Goal: Task Accomplishment & Management: Use online tool/utility

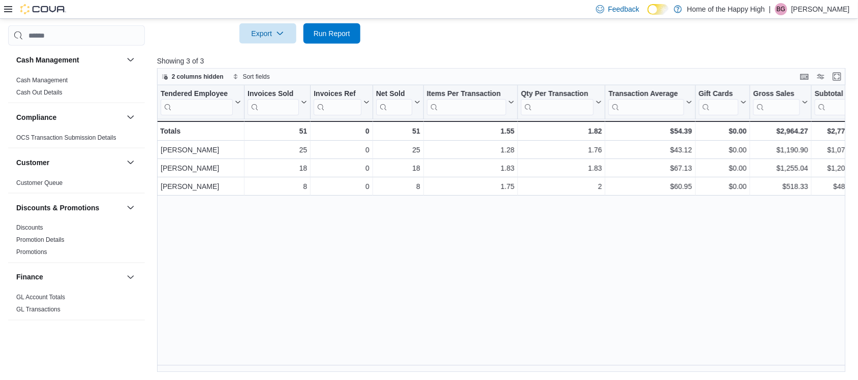
scroll to position [646, 0]
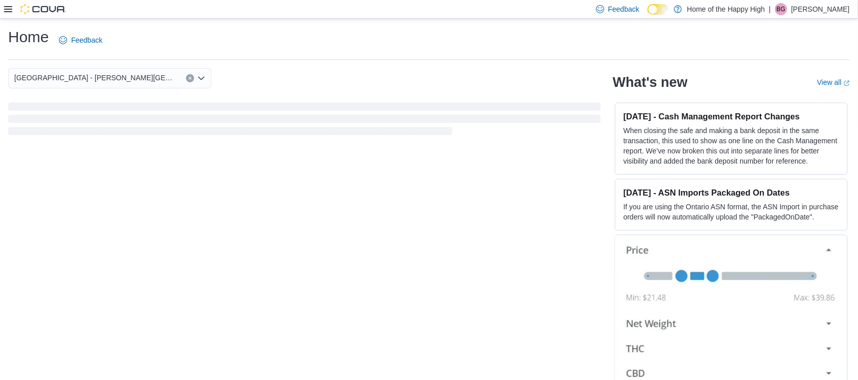
click at [9, 9] on icon at bounding box center [8, 9] width 8 height 6
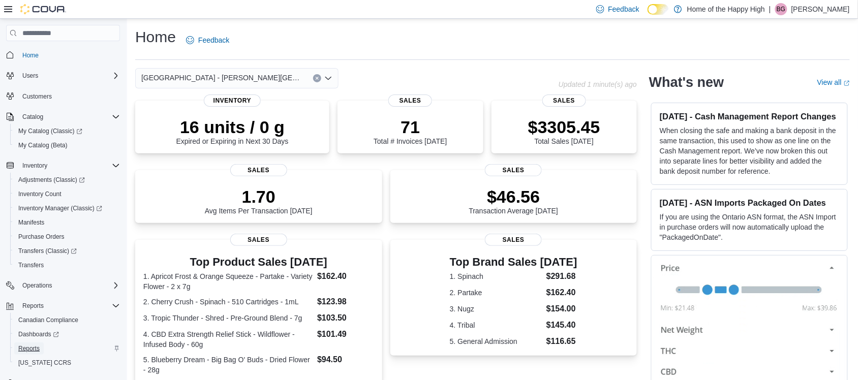
click at [28, 342] on span "Reports" at bounding box center [28, 348] width 21 height 12
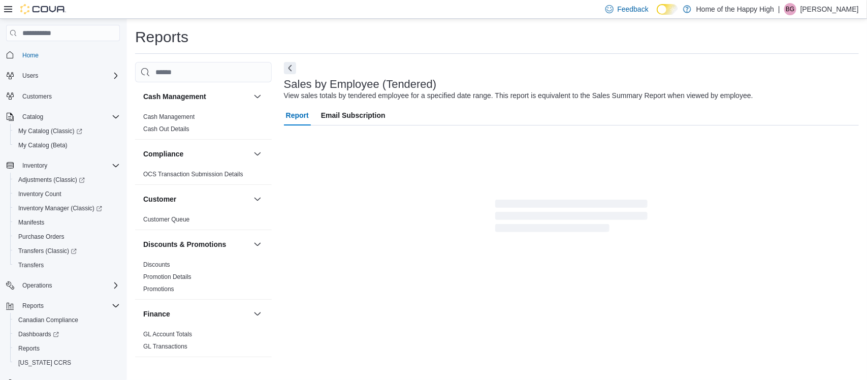
click at [3, 8] on div "Feedback Dark Mode Home of the Happy High | BG Bryton Garstin" at bounding box center [433, 9] width 867 height 19
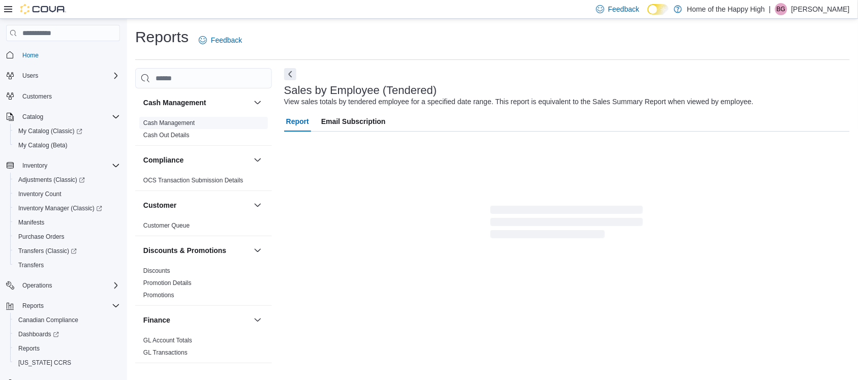
scroll to position [23, 0]
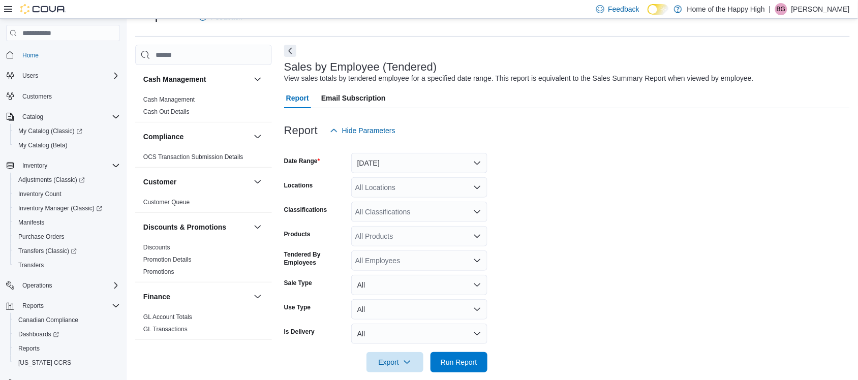
click at [6, 10] on icon at bounding box center [8, 9] width 8 height 8
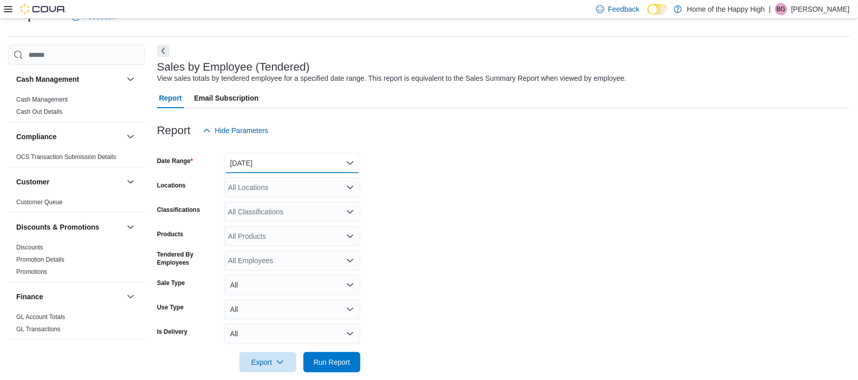
click at [279, 166] on button "Yesterday" at bounding box center [292, 163] width 136 height 20
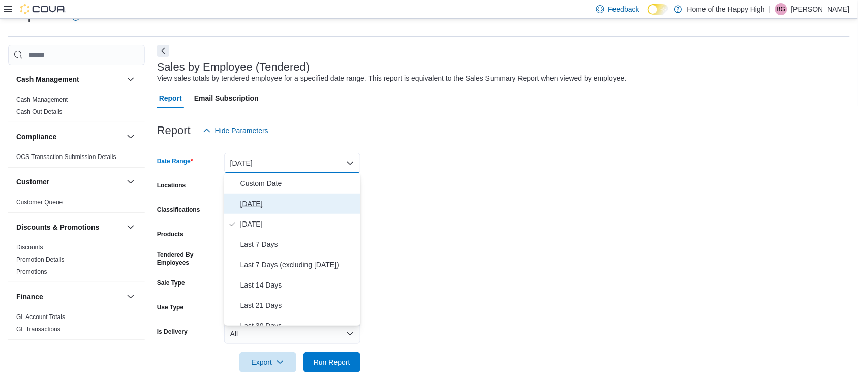
click at [245, 204] on span "Today" at bounding box center [298, 204] width 116 height 12
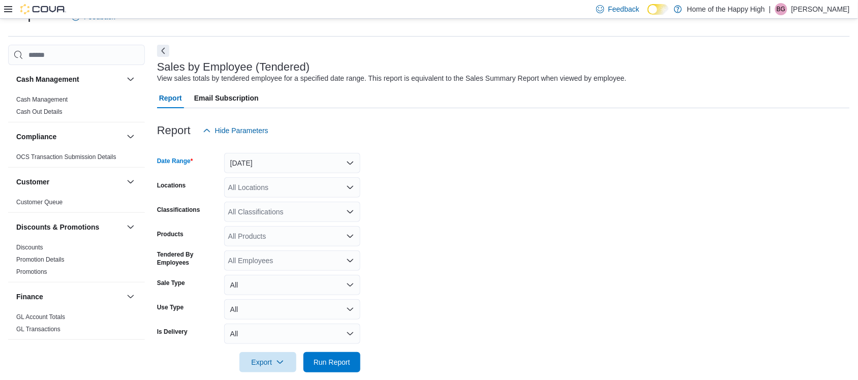
click at [257, 185] on div "All Locations" at bounding box center [292, 187] width 136 height 20
type input "****"
click at [288, 203] on span "Edmonton - Jackson Heights - Fire & Flower" at bounding box center [397, 205] width 262 height 10
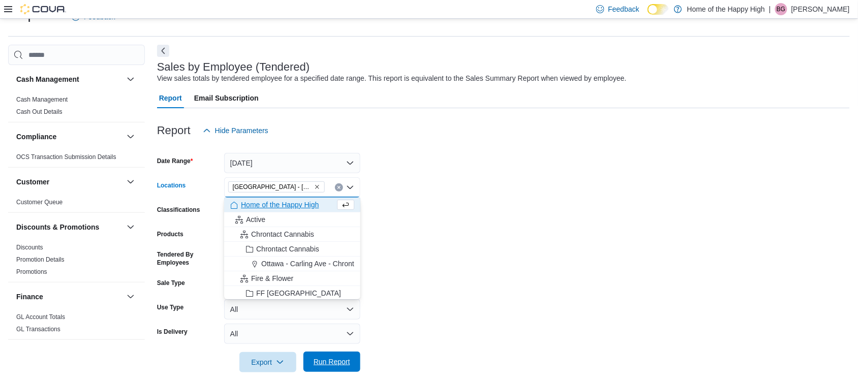
click at [338, 364] on span "Run Report" at bounding box center [331, 362] width 37 height 10
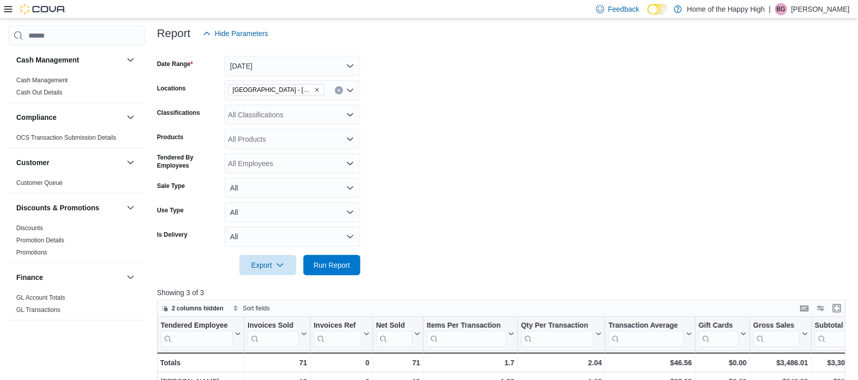
scroll to position [117, 0]
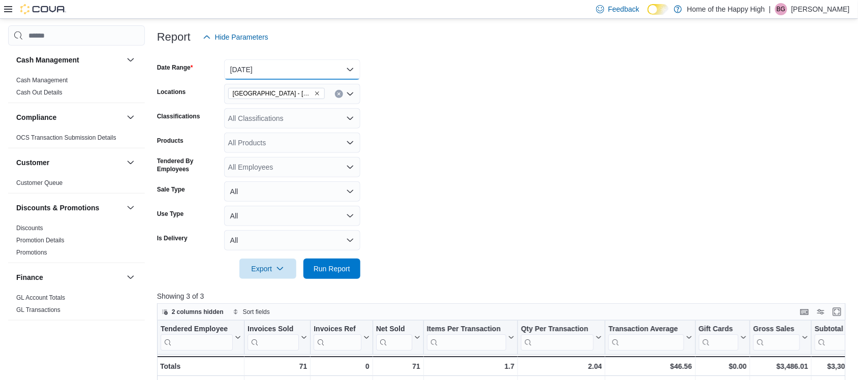
click at [250, 59] on button "Today" at bounding box center [292, 69] width 136 height 20
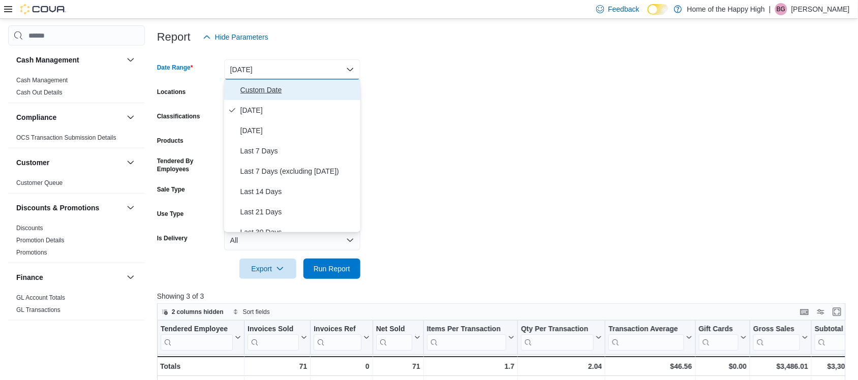
click at [259, 87] on span "Custom Date" at bounding box center [298, 90] width 116 height 12
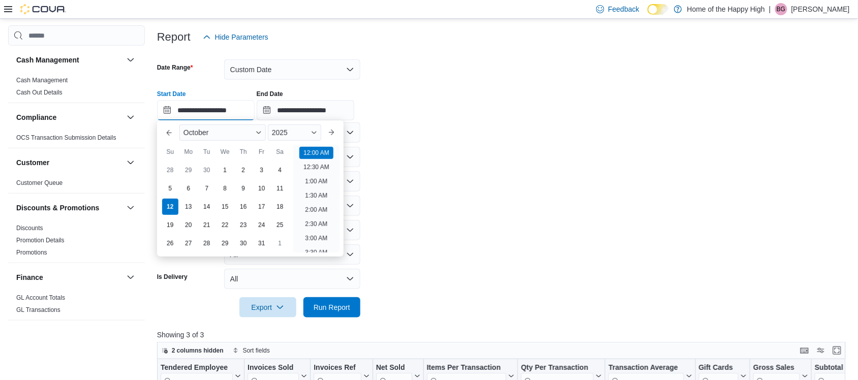
click at [217, 113] on input "**********" at bounding box center [206, 110] width 98 height 20
click at [185, 188] on div "6" at bounding box center [188, 189] width 18 height 18
type input "**********"
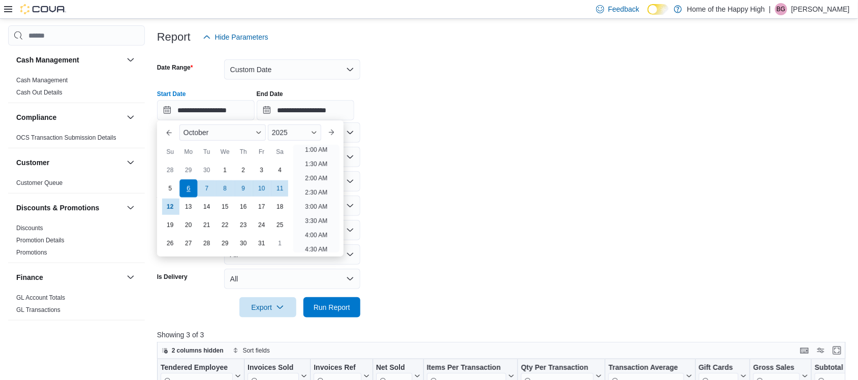
scroll to position [2, 0]
click at [335, 301] on span "Run Report" at bounding box center [331, 307] width 45 height 20
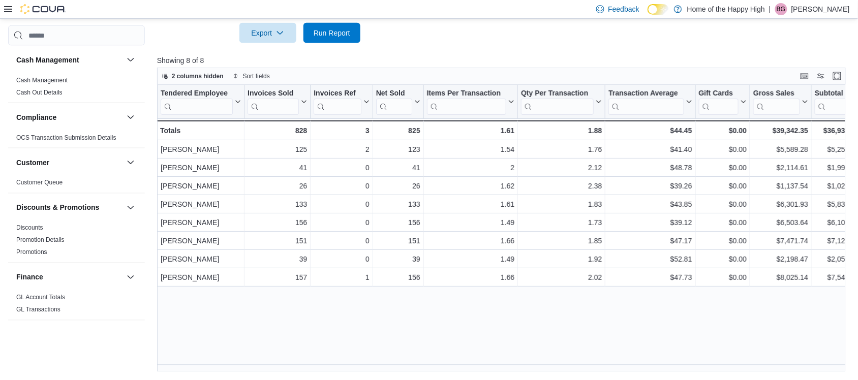
scroll to position [390, 0]
click at [8, 8] on icon at bounding box center [8, 9] width 8 height 8
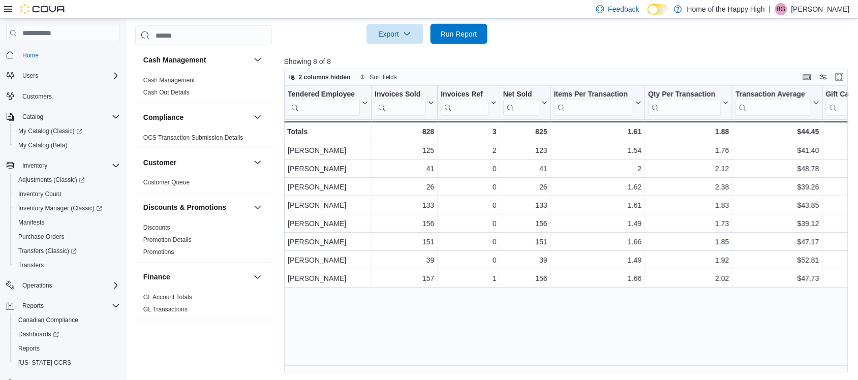
scroll to position [34, 0]
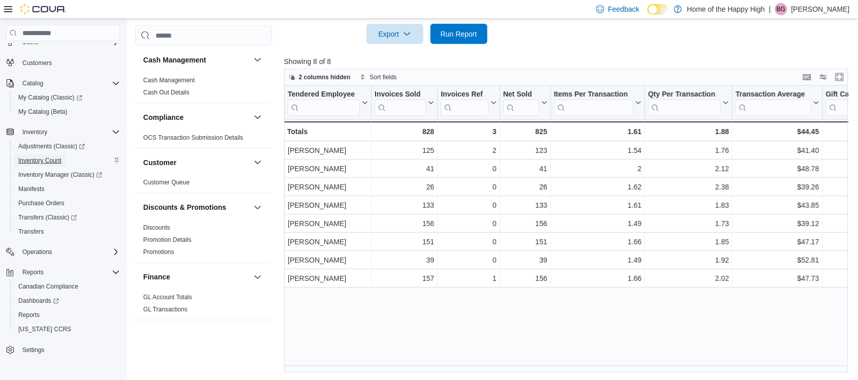
click at [45, 156] on span "Inventory Count" at bounding box center [39, 160] width 43 height 8
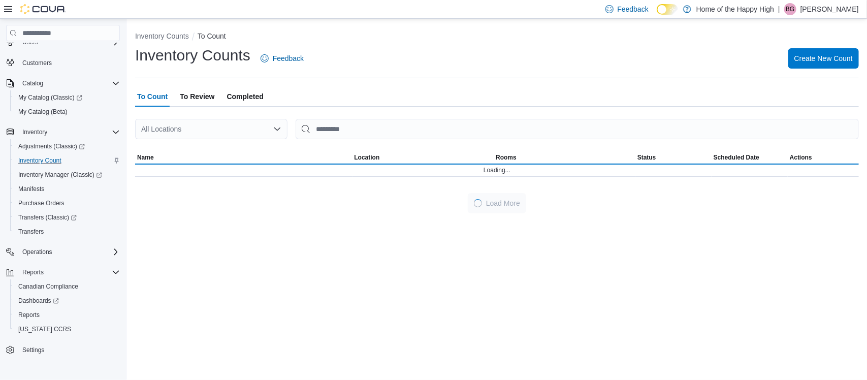
click at [221, 134] on div "All Locations" at bounding box center [211, 129] width 152 height 20
type input "****"
click at [233, 145] on span "Edmonton - Jackson Heights - Fire & Flower" at bounding box center [320, 146] width 262 height 10
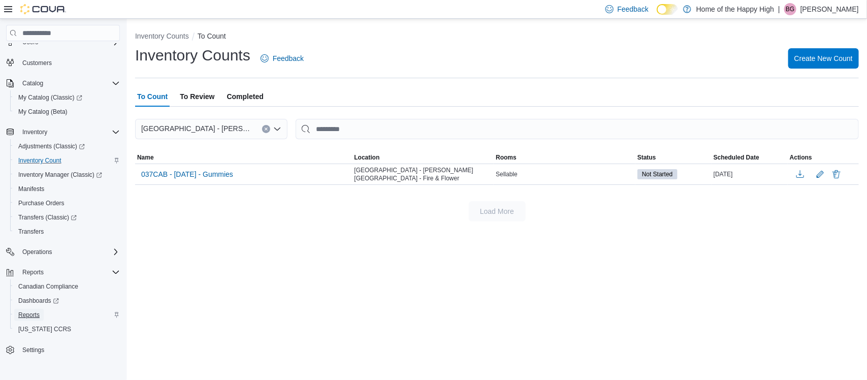
click at [34, 311] on span "Reports" at bounding box center [28, 315] width 21 height 8
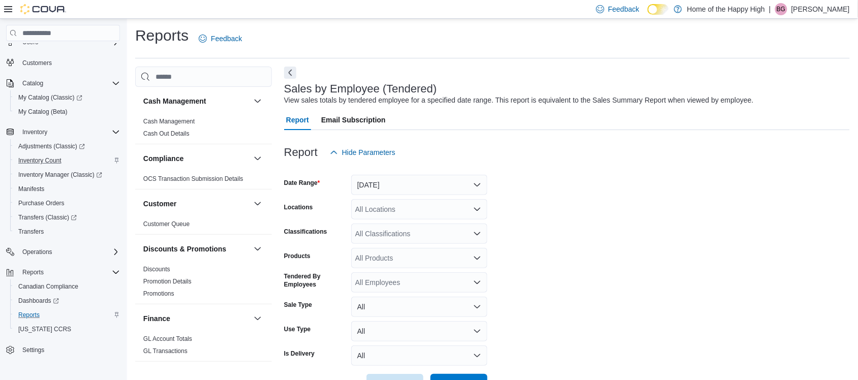
scroll to position [23, 0]
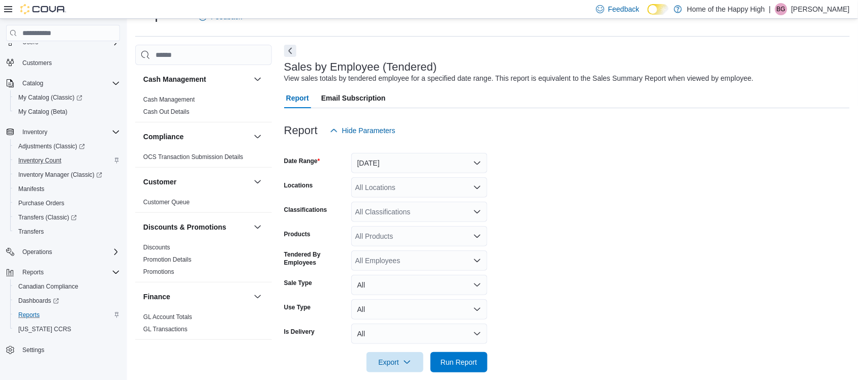
click at [9, 13] on icon at bounding box center [8, 9] width 8 height 8
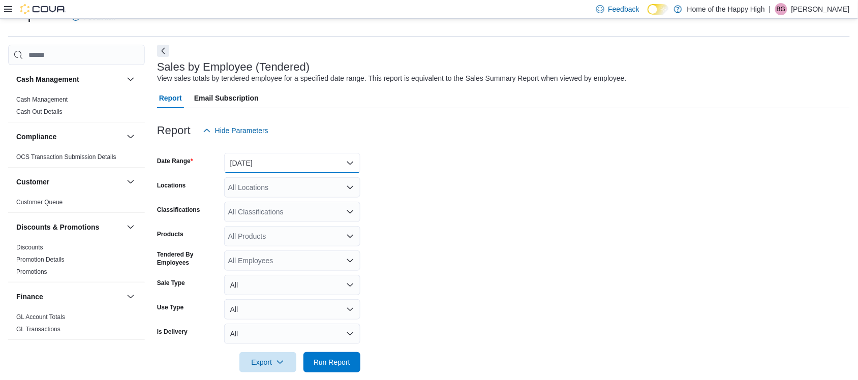
click at [290, 170] on button "Yesterday" at bounding box center [292, 163] width 136 height 20
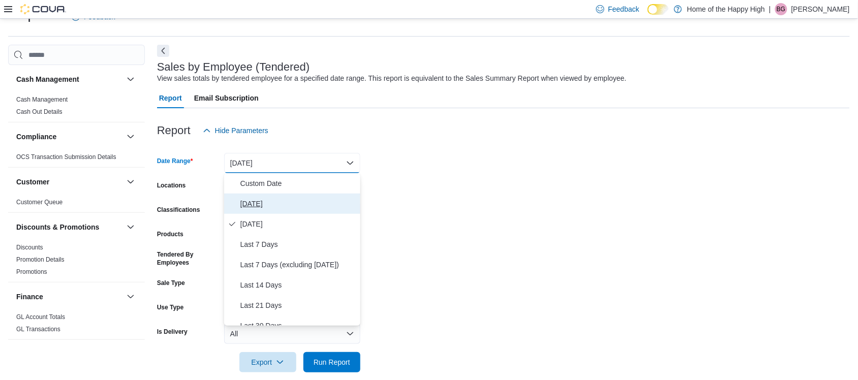
click at [252, 196] on button "Today" at bounding box center [292, 204] width 136 height 20
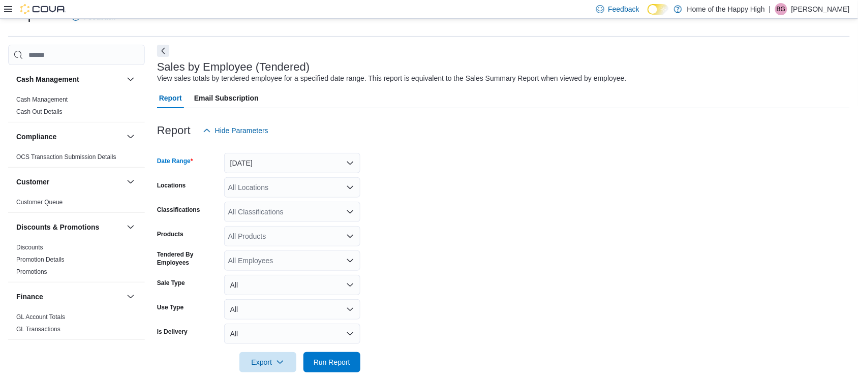
click at [268, 188] on div "All Locations" at bounding box center [292, 187] width 136 height 20
type input "****"
click at [291, 202] on span "Edmonton - Jackson Heights - Fire & Flower" at bounding box center [397, 205] width 262 height 10
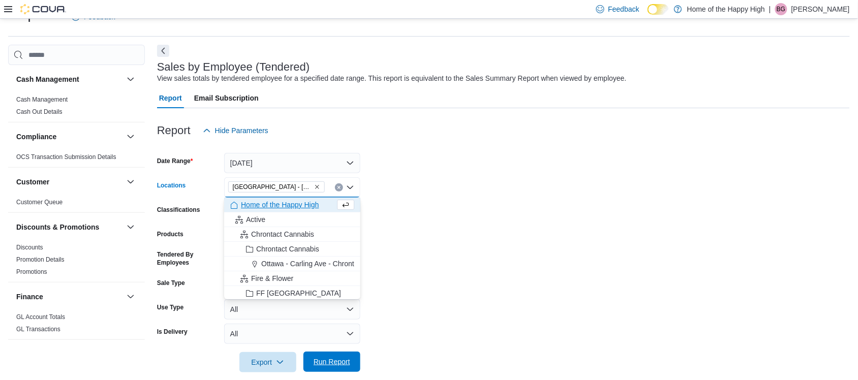
click at [335, 361] on span "Run Report" at bounding box center [331, 362] width 37 height 10
